Goal: Browse casually

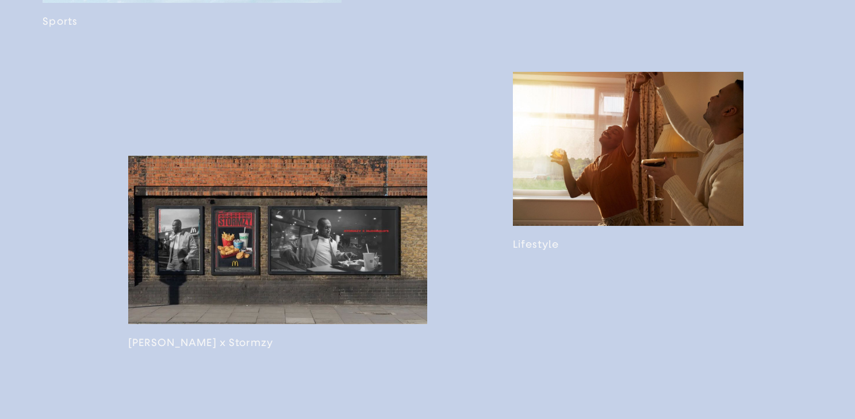
scroll to position [947, 0]
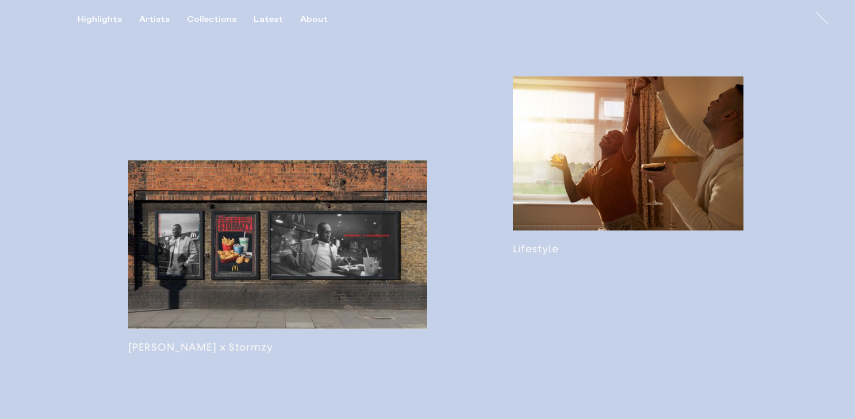
click at [276, 223] on link at bounding box center [277, 256] width 299 height 193
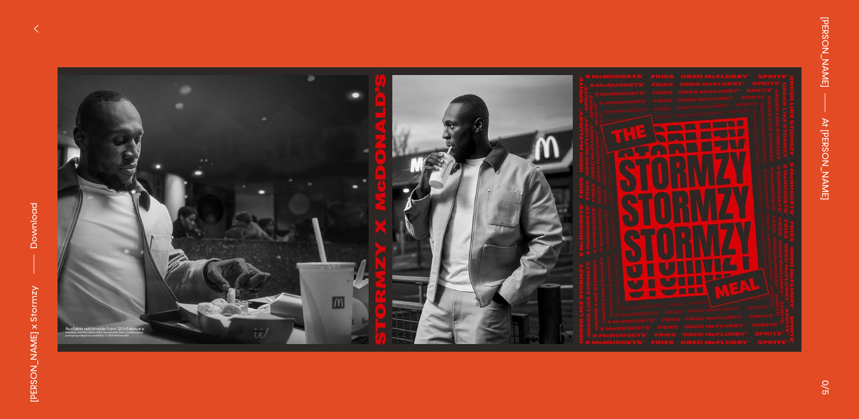
click at [32, 22] on button "button" at bounding box center [35, 28] width 25 height 25
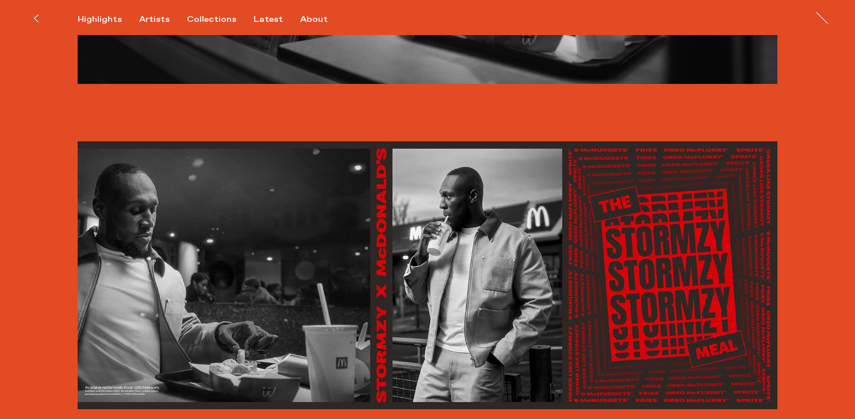
scroll to position [2070, 0]
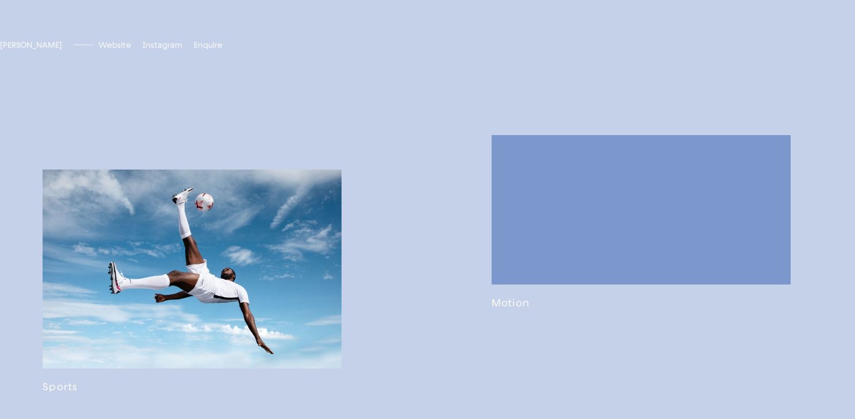
scroll to position [673, 0]
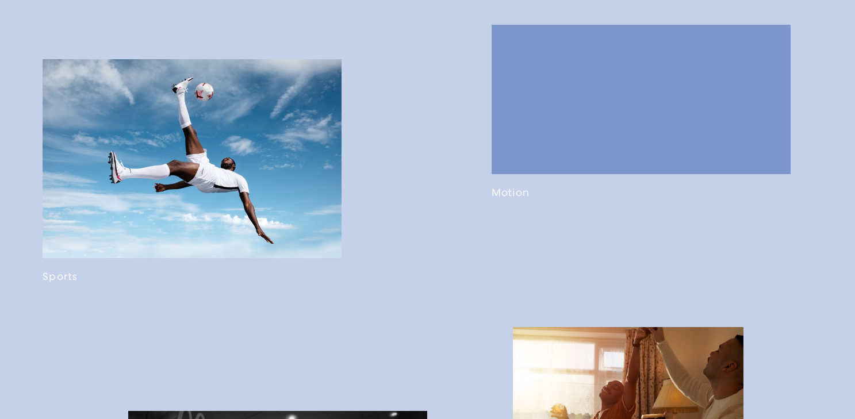
click at [238, 156] on link at bounding box center [192, 171] width 299 height 224
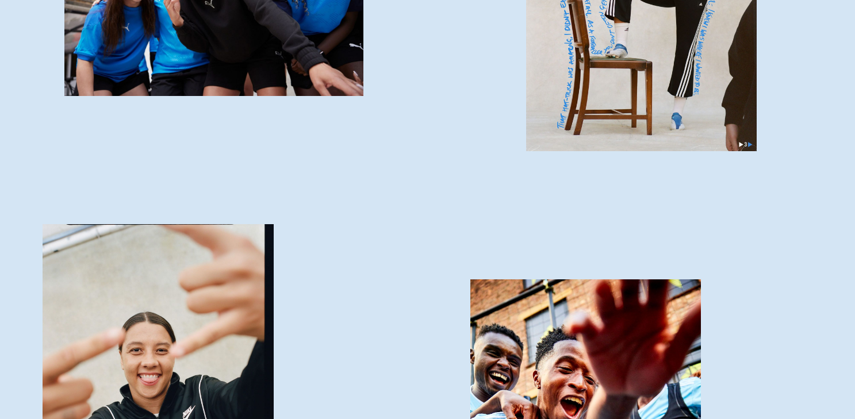
scroll to position [755, 0]
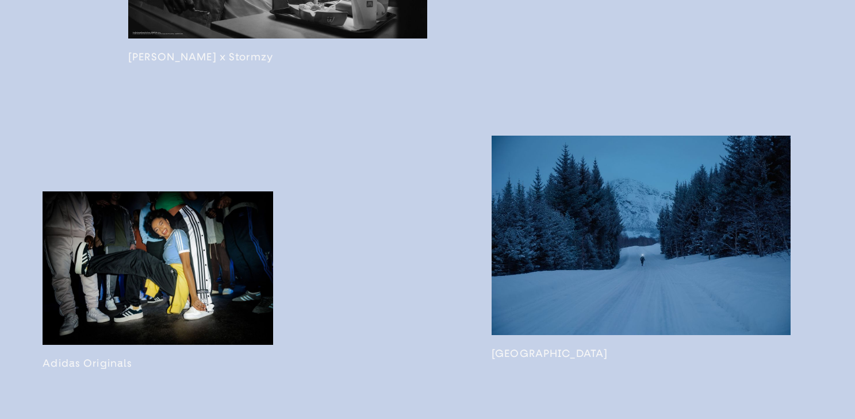
scroll to position [1350, 0]
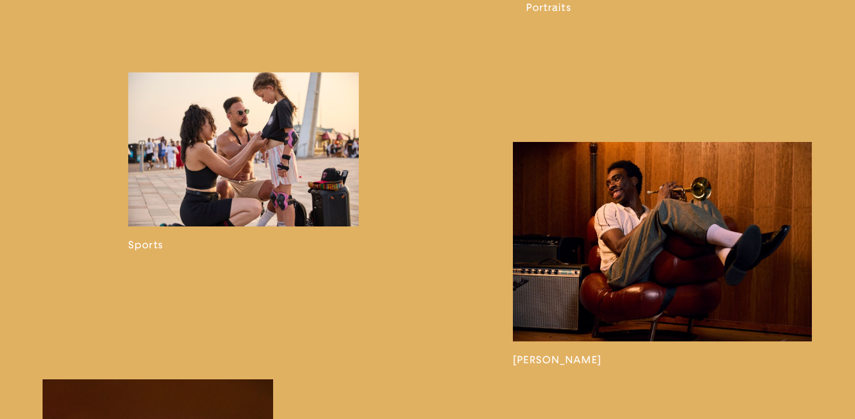
scroll to position [1051, 0]
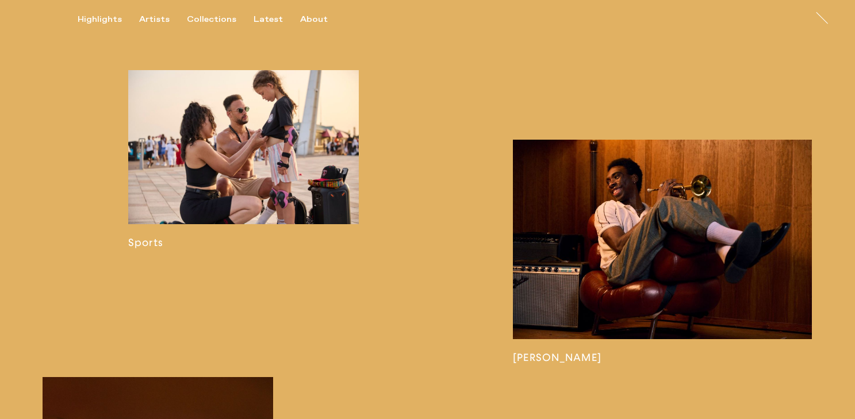
click at [278, 165] on link at bounding box center [243, 159] width 231 height 178
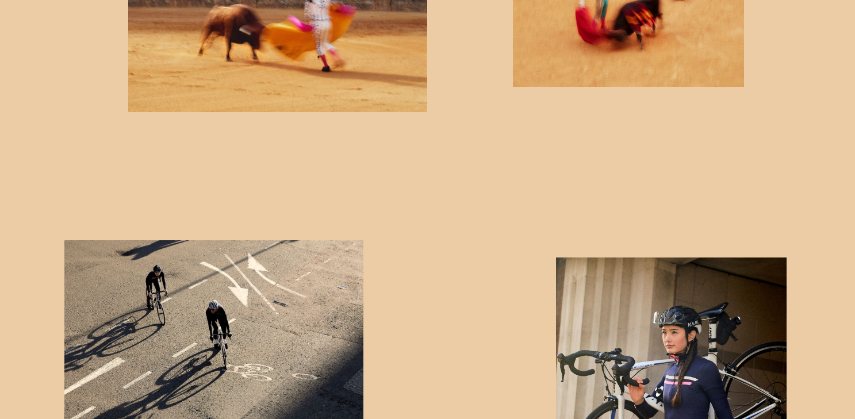
scroll to position [3502, 0]
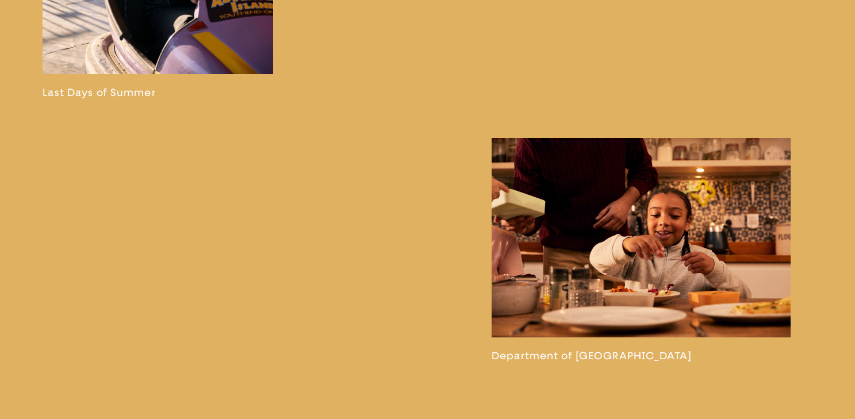
scroll to position [2513, 0]
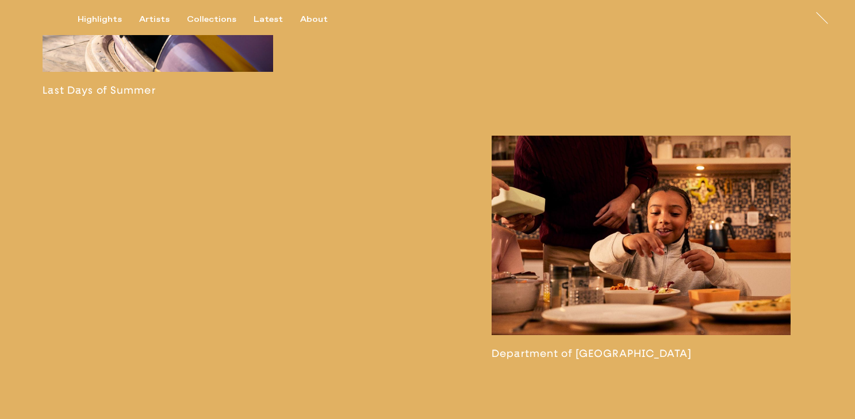
click at [629, 217] on link at bounding box center [641, 248] width 299 height 224
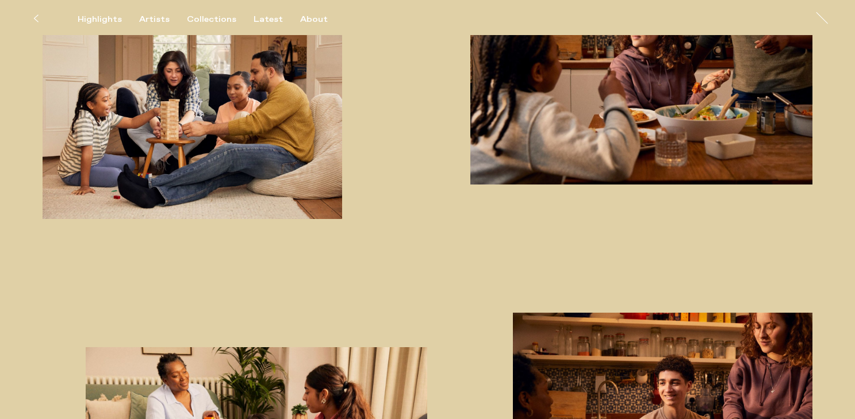
scroll to position [1032, 0]
